Goal: Transaction & Acquisition: Purchase product/service

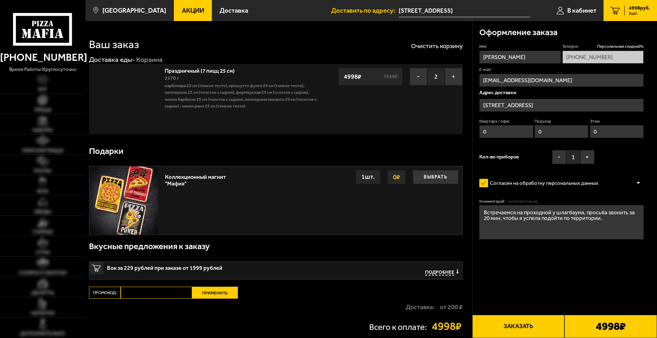
type input "[PHONE_NUMBER]"
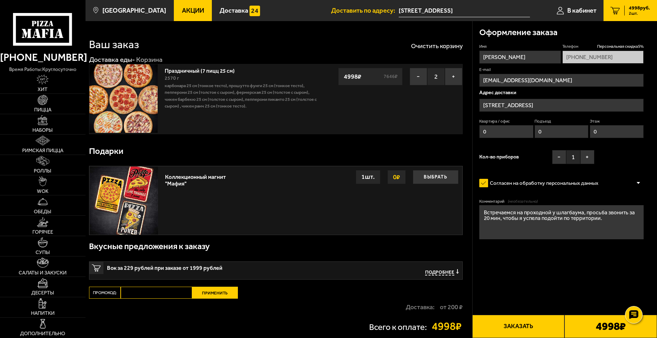
click at [628, 13] on div "4998 руб. 2 шт." at bounding box center [637, 11] width 26 height 10
click at [578, 184] on label "Согласен на обработку персональных данных" at bounding box center [542, 184] width 126 height 14
click at [0, 0] on input "Согласен на обработку персональных данных" at bounding box center [0, 0] width 0 height 0
click at [578, 184] on label "Согласен на обработку персональных данных" at bounding box center [542, 184] width 126 height 14
click at [0, 0] on input "Согласен на обработку персональных данных" at bounding box center [0, 0] width 0 height 0
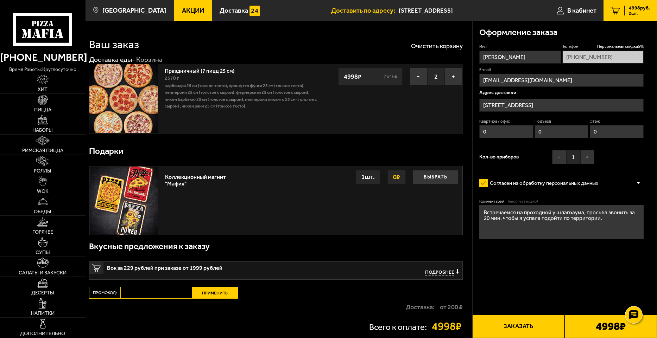
click at [507, 57] on input "[PERSON_NAME]" at bounding box center [519, 57] width 81 height 13
click at [634, 164] on div "Имя [PERSON_NAME] скидка 5 % [PHONE_NUMBER] E-mail [EMAIL_ADDRESS][DOMAIN_NAME]…" at bounding box center [561, 106] width 164 height 124
click at [577, 225] on textarea "Встречаемся на проходной у шлагбаума, просьба звонить за 20 мин, чтобы я успела…" at bounding box center [561, 222] width 164 height 34
click at [614, 251] on form "Имя [PERSON_NAME] скидка 5 % [PHONE_NUMBER] E-mail [EMAIL_ADDRESS][DOMAIN_NAME]…" at bounding box center [561, 162] width 164 height 236
drag, startPoint x: 636, startPoint y: 315, endPoint x: 640, endPoint y: 314, distance: 4.3
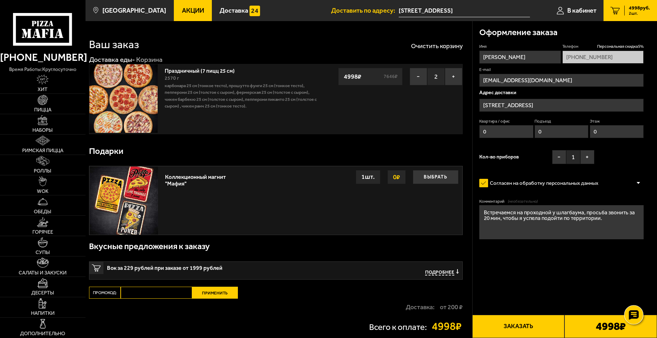
click at [638, 315] on use at bounding box center [633, 315] width 10 height 10
click at [517, 244] on div "Комментарий (необязательно) Встречаемся на проходной у шлагбаума, просьба звони…" at bounding box center [561, 221] width 164 height 45
click at [569, 49] on label "Телефон Персональная скидка 5 %" at bounding box center [602, 47] width 81 height 6
click at [514, 203] on span "(необязательно)" at bounding box center [522, 202] width 30 height 6
click at [514, 205] on textarea "Встречаемся на проходной у шлагбаума, просьба звонить за 20 мин, чтобы я успела…" at bounding box center [561, 222] width 164 height 34
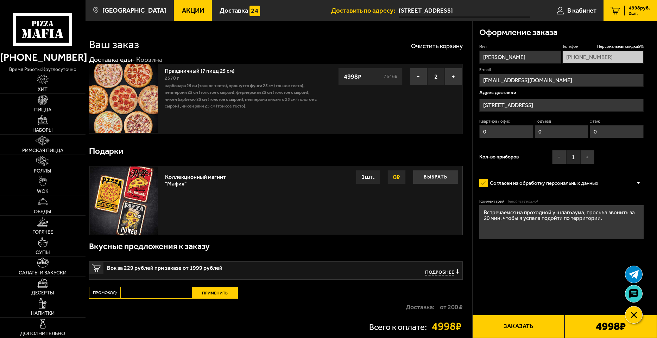
click at [487, 203] on label "Комментарий (необязательно)" at bounding box center [561, 202] width 164 height 6
click at [487, 205] on textarea "Встречаемся на проходной у шлагбаума, просьба звонить за 20 мин, чтобы я успела…" at bounding box center [561, 222] width 164 height 34
click at [624, 161] on div "Имя [PERSON_NAME] скидка 5 % [PHONE_NUMBER] E-mail [EMAIL_ADDRESS][DOMAIN_NAME]…" at bounding box center [561, 106] width 164 height 124
click at [507, 105] on input "[STREET_ADDRESS]" at bounding box center [561, 105] width 164 height 13
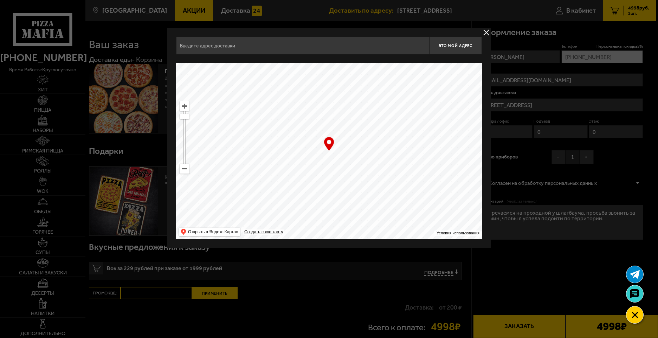
type input "[STREET_ADDRESS]"
click at [485, 33] on button "delivery type" at bounding box center [486, 32] width 9 height 9
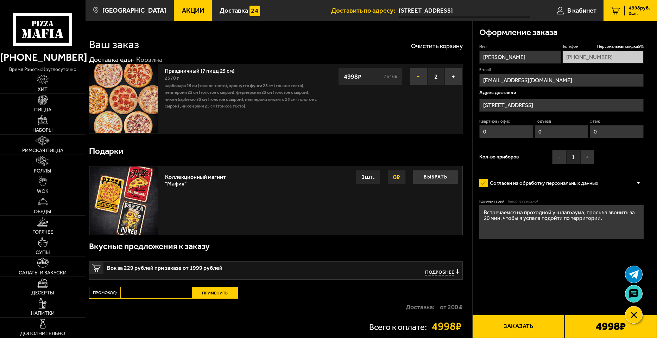
click at [419, 73] on button "−" at bounding box center [418, 77] width 18 height 18
click at [415, 75] on button "−" at bounding box center [418, 77] width 18 height 18
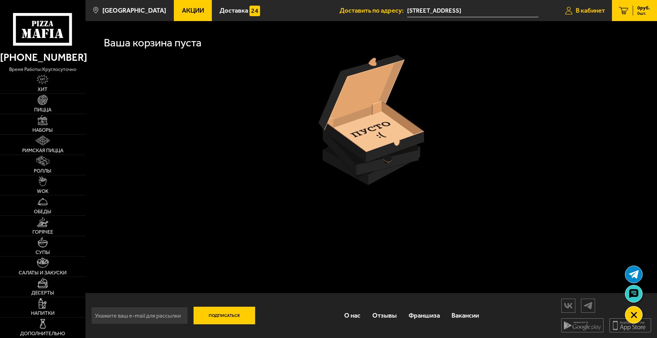
click at [589, 10] on span "В кабинет" at bounding box center [589, 10] width 29 height 7
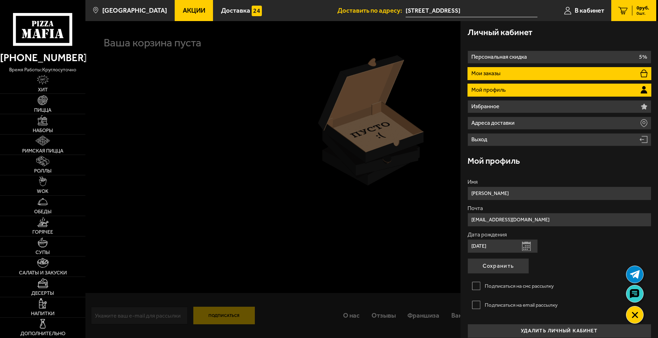
click at [501, 73] on p "Мои заказы" at bounding box center [487, 74] width 31 height 6
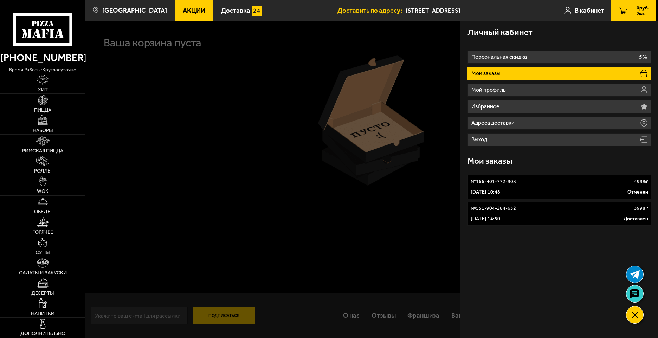
click at [529, 181] on div "№ 166-401-772-908 4998 ₽" at bounding box center [560, 181] width 178 height 7
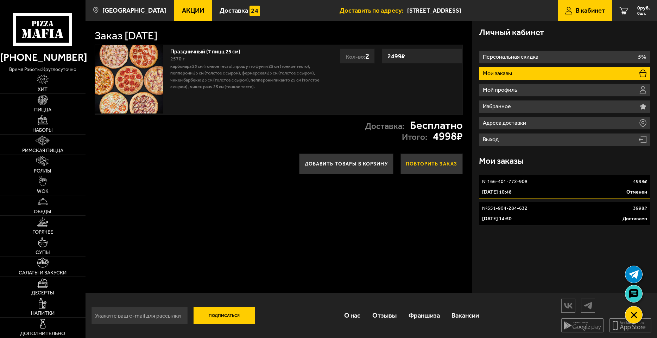
click at [433, 164] on button "Повторить заказ" at bounding box center [431, 164] width 62 height 20
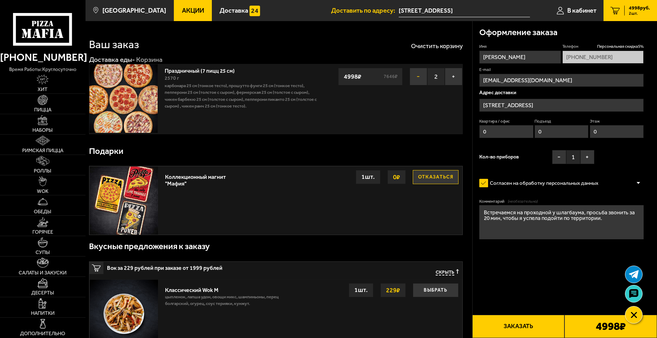
click at [420, 75] on button "−" at bounding box center [418, 77] width 18 height 18
click at [418, 77] on button "−" at bounding box center [418, 77] width 18 height 18
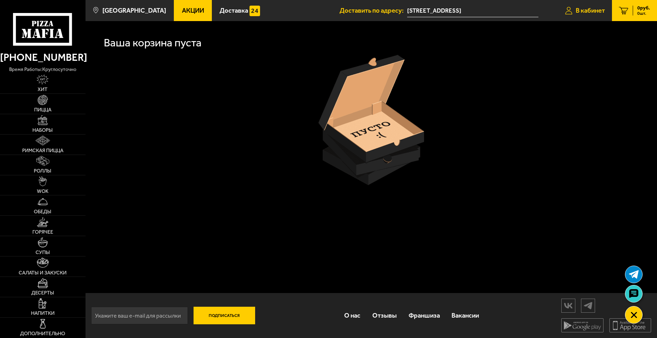
click at [583, 9] on span "В кабинет" at bounding box center [589, 10] width 29 height 7
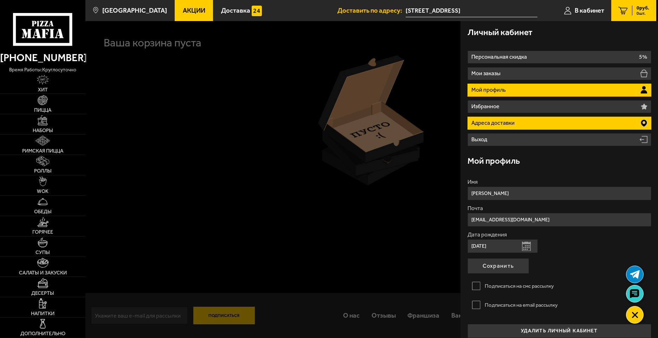
click at [519, 121] on li "Адреса доставки" at bounding box center [560, 123] width 184 height 13
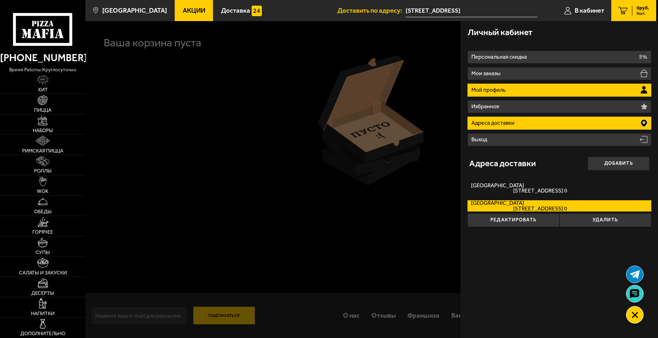
click at [500, 88] on p "Мой профиль" at bounding box center [490, 90] width 36 height 6
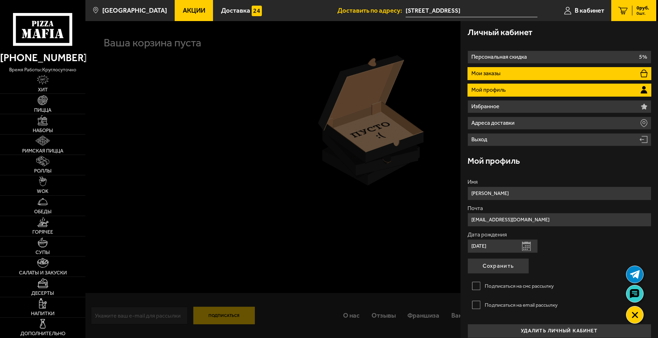
click at [504, 73] on li "Мои заказы" at bounding box center [560, 73] width 184 height 13
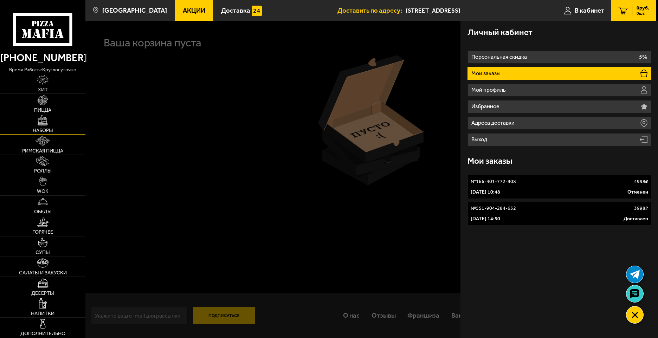
click at [40, 124] on img at bounding box center [43, 120] width 10 height 10
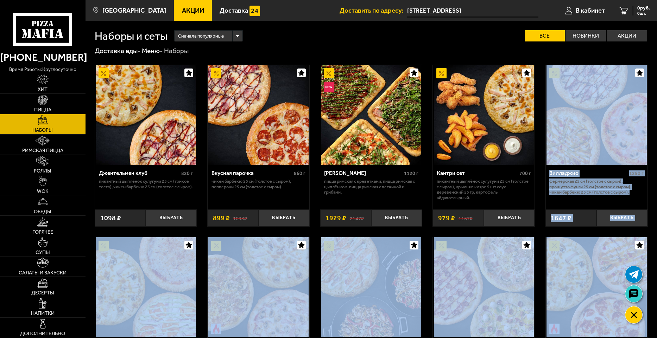
scroll to position [101, 0]
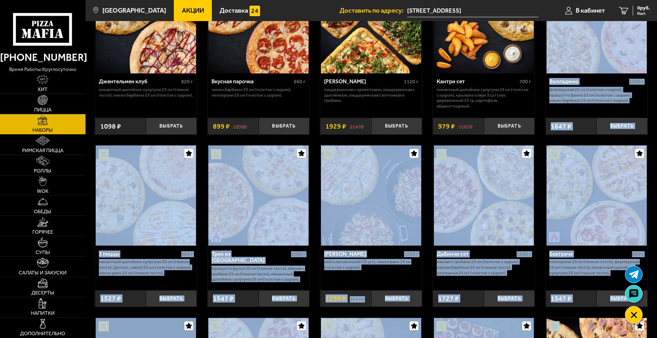
drag, startPoint x: 656, startPoint y: 73, endPoint x: 584, endPoint y: 338, distance: 275.0
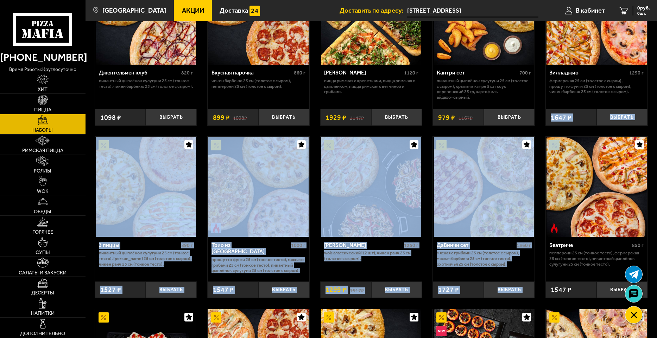
drag, startPoint x: 656, startPoint y: 97, endPoint x: 654, endPoint y: 159, distance: 62.3
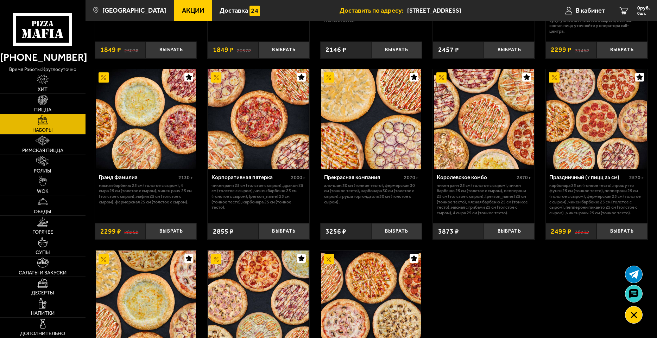
scroll to position [866, 0]
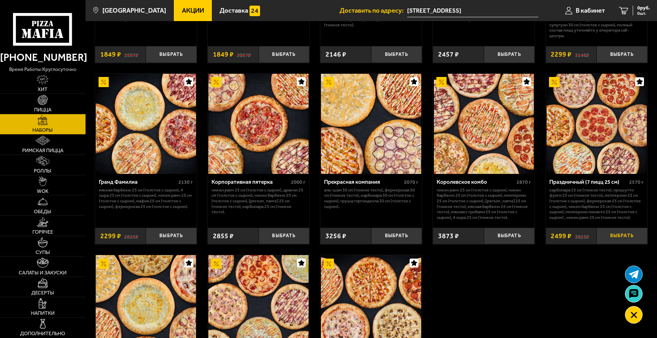
click at [628, 240] on button "Выбрать" at bounding box center [621, 236] width 51 height 17
click at [636, 241] on button "+" at bounding box center [638, 236] width 17 height 17
click at [631, 12] on span "2 шт." at bounding box center [638, 13] width 21 height 4
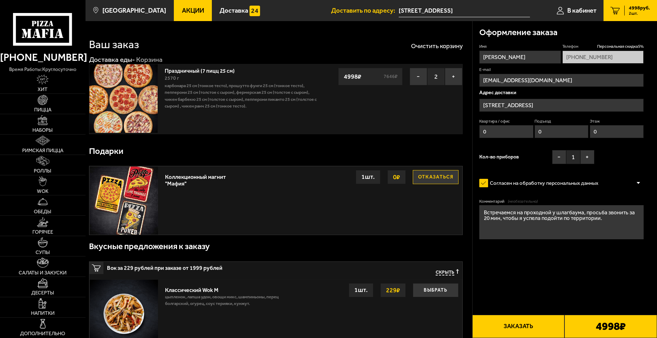
click at [449, 271] on span "Скрыть" at bounding box center [444, 272] width 19 height 6
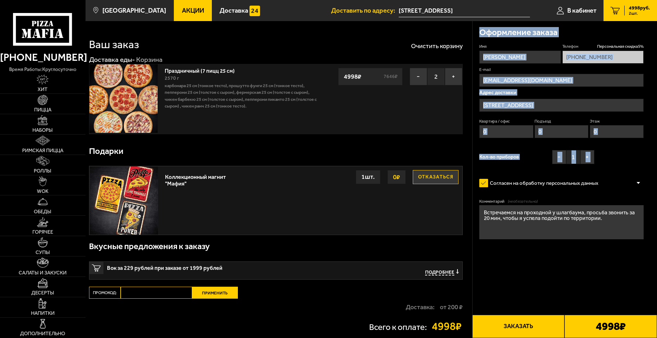
drag, startPoint x: 656, startPoint y: 188, endPoint x: 660, endPoint y: 274, distance: 85.9
click at [656, 274] on html "(812) 333 22 22 время работы: круглосуточно Хит Пицца Наборы Римская пицца Ролл…" at bounding box center [328, 203] width 657 height 407
click at [638, 151] on div "Имя [PERSON_NAME] скидка 5 % [PHONE_NUMBER] E-mail [EMAIL_ADDRESS][DOMAIN_NAME]…" at bounding box center [561, 106] width 164 height 124
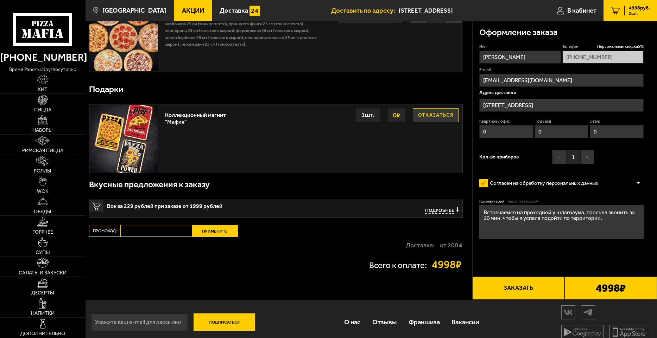
scroll to position [69, 0]
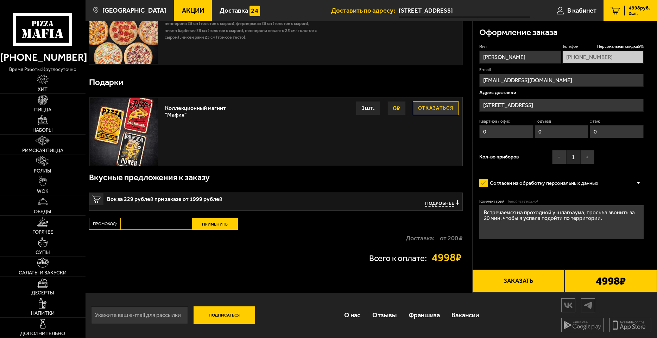
click at [431, 109] on button "Отказаться" at bounding box center [436, 108] width 46 height 14
click at [430, 109] on button "Выбрать" at bounding box center [436, 108] width 46 height 14
click at [500, 274] on button "Заказать" at bounding box center [518, 281] width 92 height 23
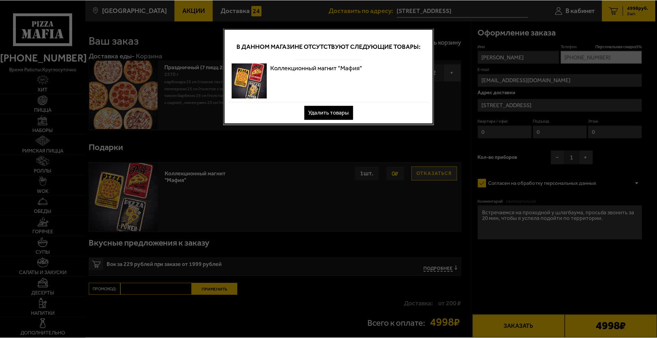
scroll to position [0, 0]
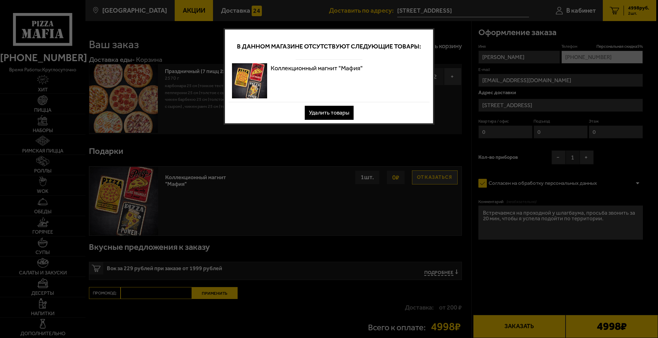
click at [350, 114] on button "Удалить товары" at bounding box center [329, 113] width 49 height 14
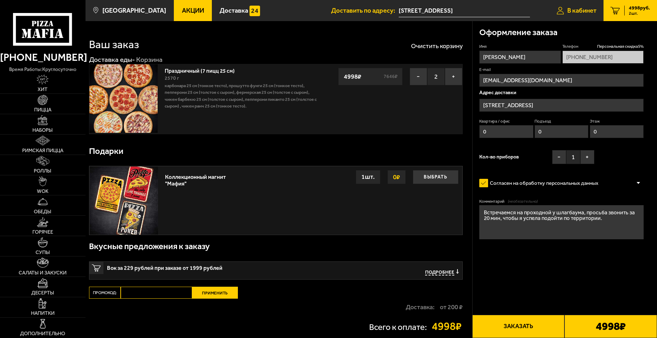
click at [572, 9] on span "В кабинет" at bounding box center [581, 10] width 29 height 7
type input "[PHONE_NUMBER]"
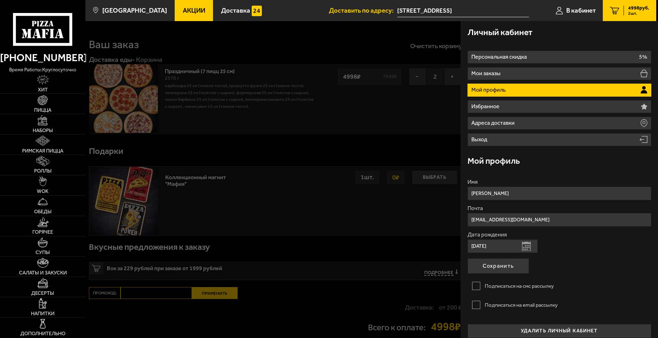
click at [632, 13] on span "2 шт." at bounding box center [638, 13] width 21 height 4
click at [634, 6] on span "4998 руб." at bounding box center [638, 8] width 21 height 5
click at [576, 6] on link "В кабинет" at bounding box center [576, 10] width 54 height 21
click at [613, 10] on icon "2" at bounding box center [614, 11] width 9 height 8
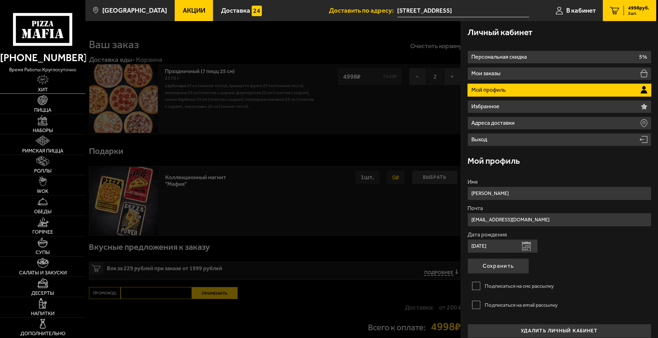
click at [40, 81] on img at bounding box center [43, 80] width 12 height 10
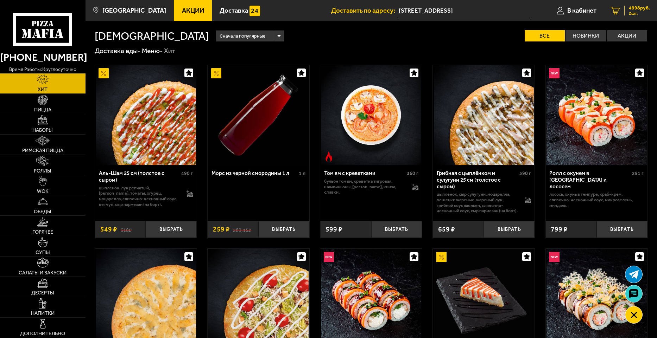
click at [634, 10] on span "4998 руб." at bounding box center [638, 8] width 21 height 5
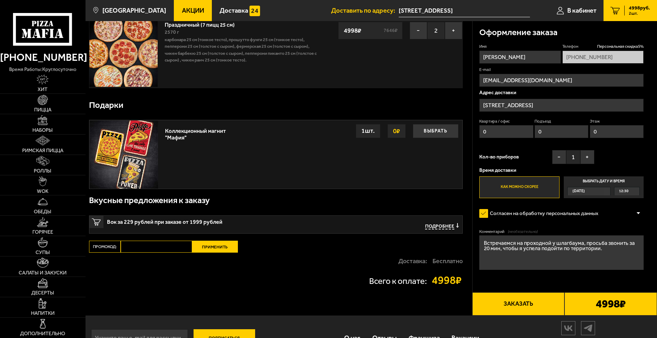
scroll to position [69, 0]
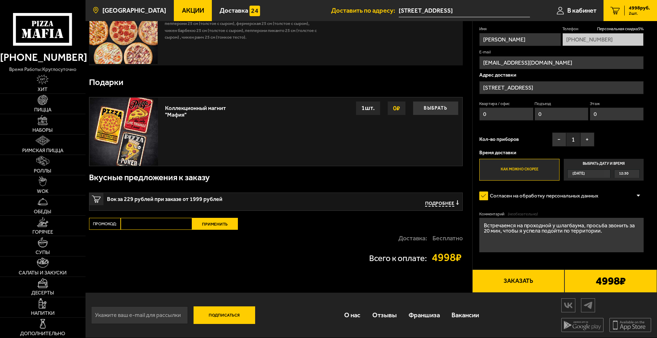
click at [130, 11] on span "[GEOGRAPHIC_DATA]" at bounding box center [134, 10] width 64 height 7
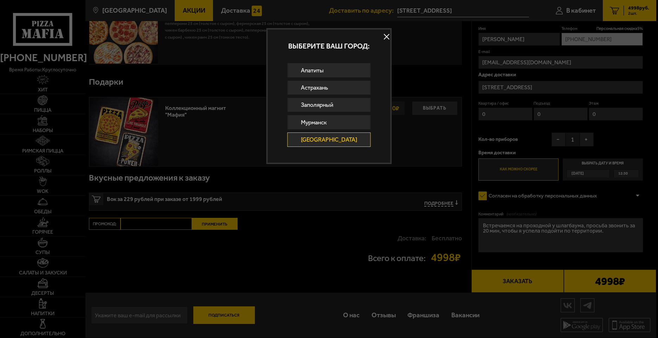
click at [382, 37] on button at bounding box center [387, 36] width 11 height 11
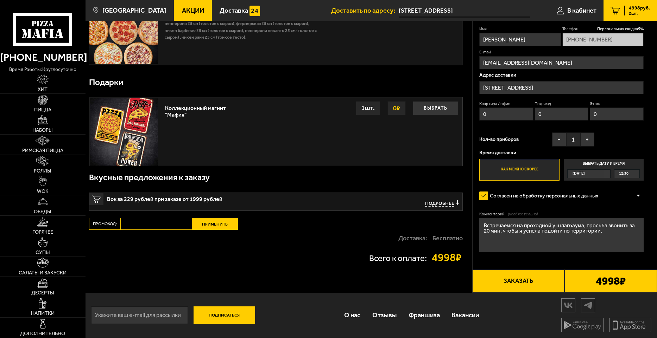
click at [53, 35] on use at bounding box center [52, 33] width 4 height 9
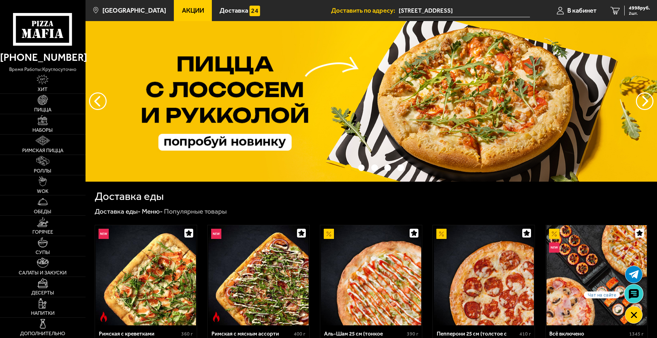
click at [633, 295] on icon at bounding box center [633, 294] width 10 height 10
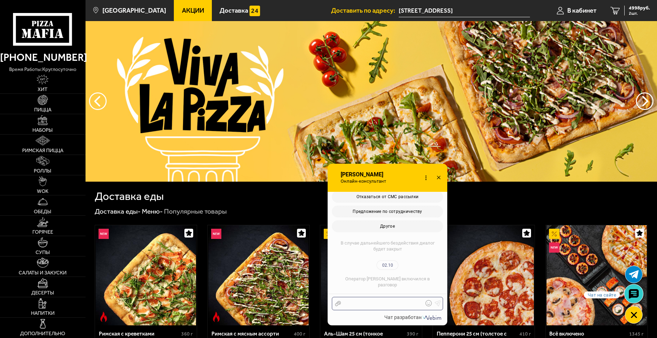
scroll to position [273, 0]
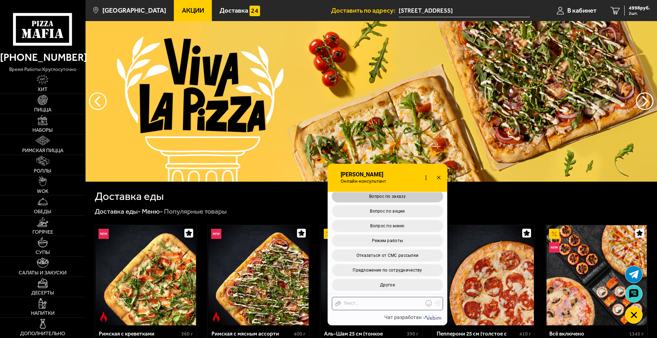
click at [392, 197] on span "Вопрос по заказу" at bounding box center [387, 196] width 37 height 5
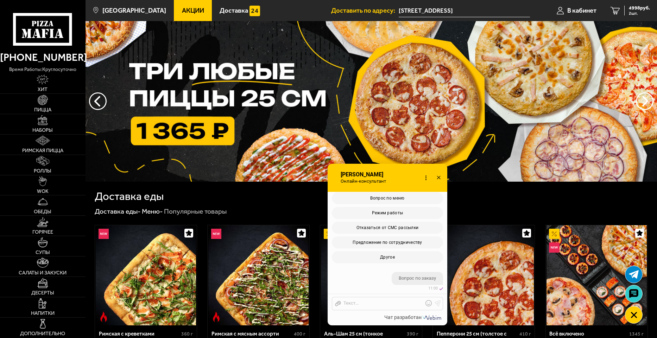
scroll to position [434, 0]
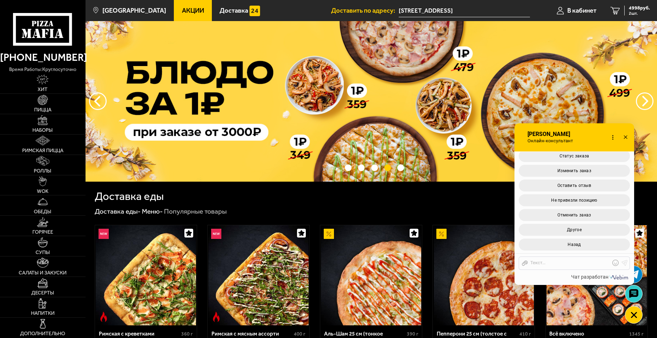
drag, startPoint x: 395, startPoint y: 182, endPoint x: 581, endPoint y: 142, distance: 191.1
click at [581, 142] on div "Онлайн-консультант Елизавета Онлайн-консультант Набирает Онлайн-консультант" at bounding box center [574, 137] width 120 height 28
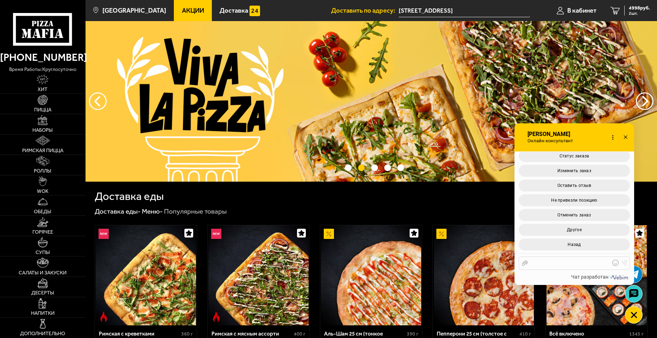
click at [560, 263] on div at bounding box center [568, 263] width 82 height 6
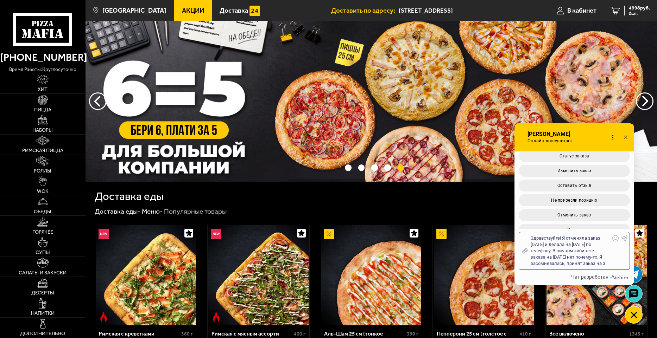
scroll to position [2, 0]
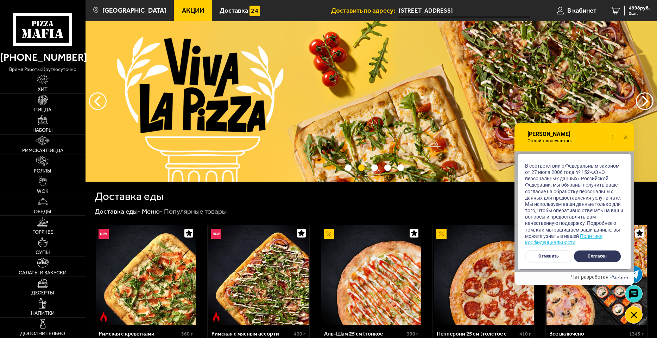
click at [587, 253] on button "Согласен" at bounding box center [596, 256] width 47 height 12
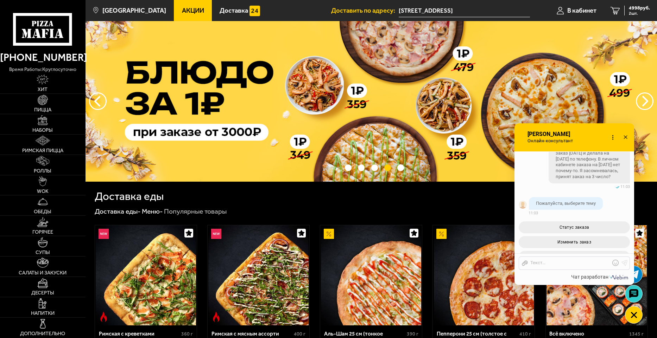
scroll to position [566, 0]
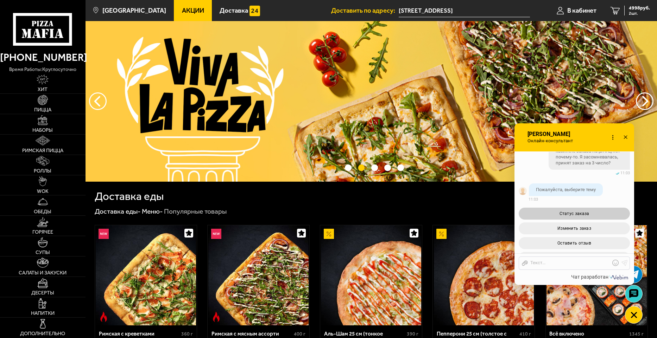
click at [592, 220] on button "Статус заказа" at bounding box center [573, 214] width 111 height 12
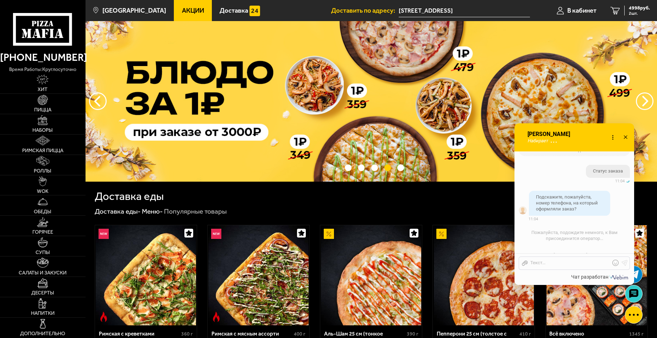
scroll to position [735, 0]
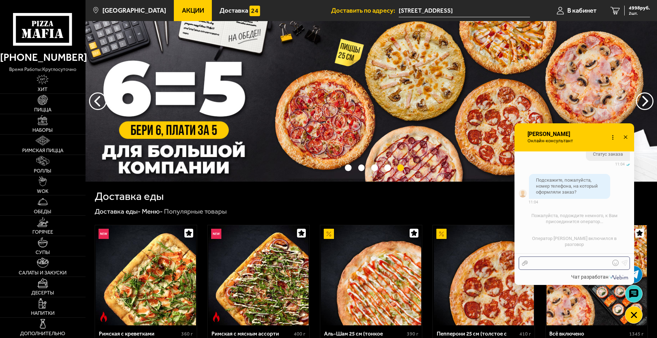
click at [575, 264] on div at bounding box center [568, 263] width 82 height 6
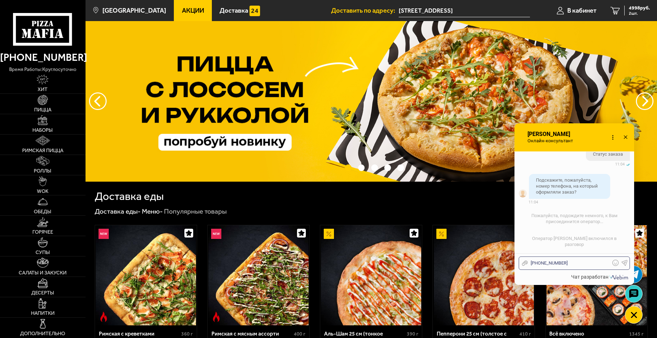
click at [623, 264] on use at bounding box center [624, 263] width 6 height 6
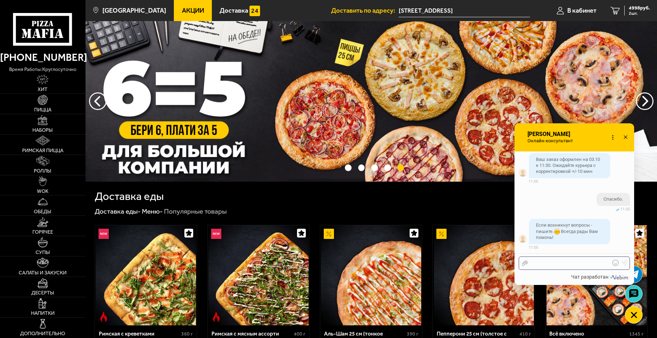
scroll to position [928, 0]
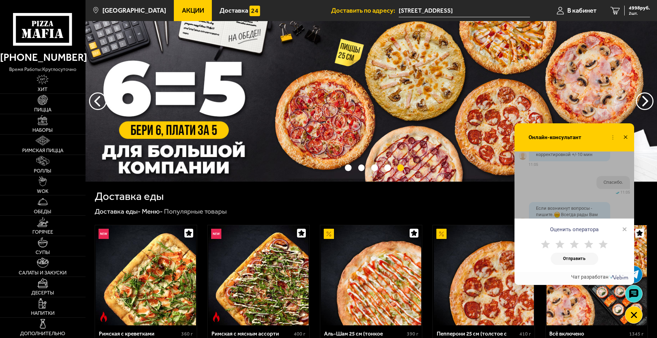
click at [604, 243] on icon at bounding box center [602, 244] width 9 height 9
click at [579, 259] on button "Отправить" at bounding box center [573, 259] width 47 height 12
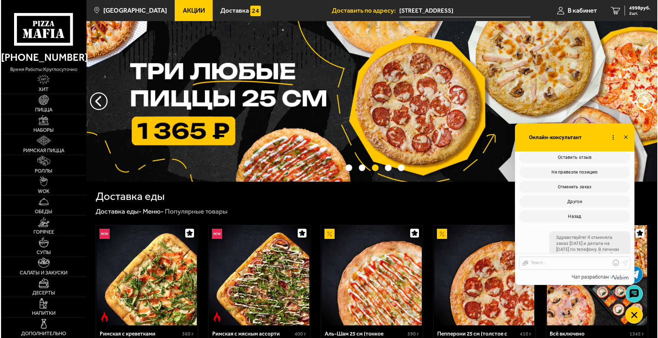
scroll to position [307, 0]
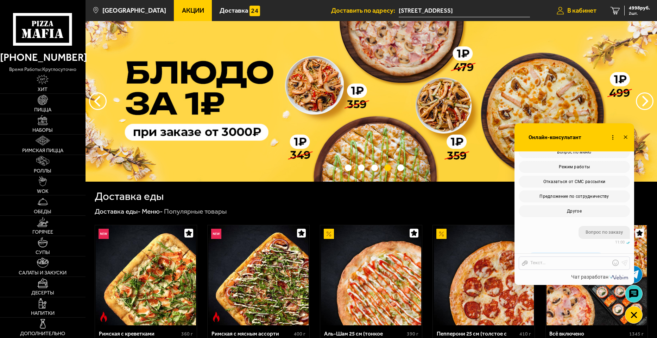
click at [586, 10] on span "В кабинет" at bounding box center [581, 10] width 29 height 7
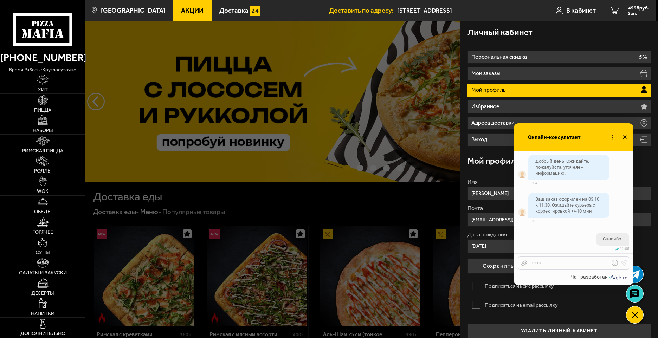
scroll to position [873, 0]
